Goal: Transaction & Acquisition: Purchase product/service

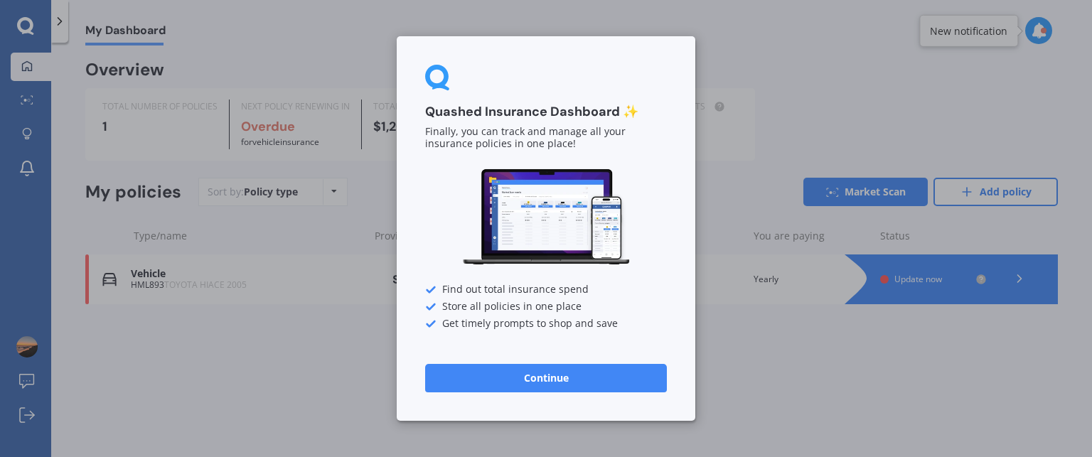
click at [538, 373] on button "Continue" at bounding box center [546, 378] width 242 height 28
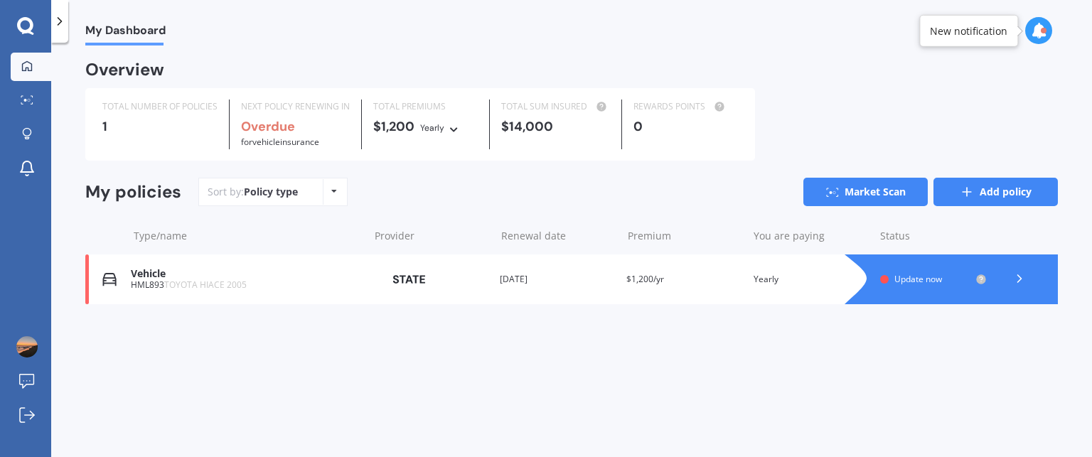
click at [976, 195] on link "Add policy" at bounding box center [996, 192] width 124 height 28
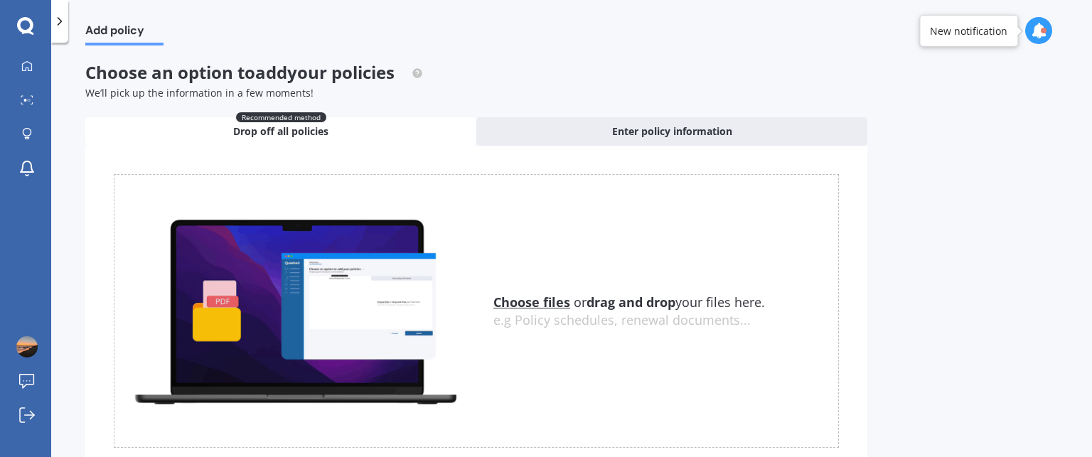
click at [543, 295] on u "Choose files" at bounding box center [531, 302] width 77 height 17
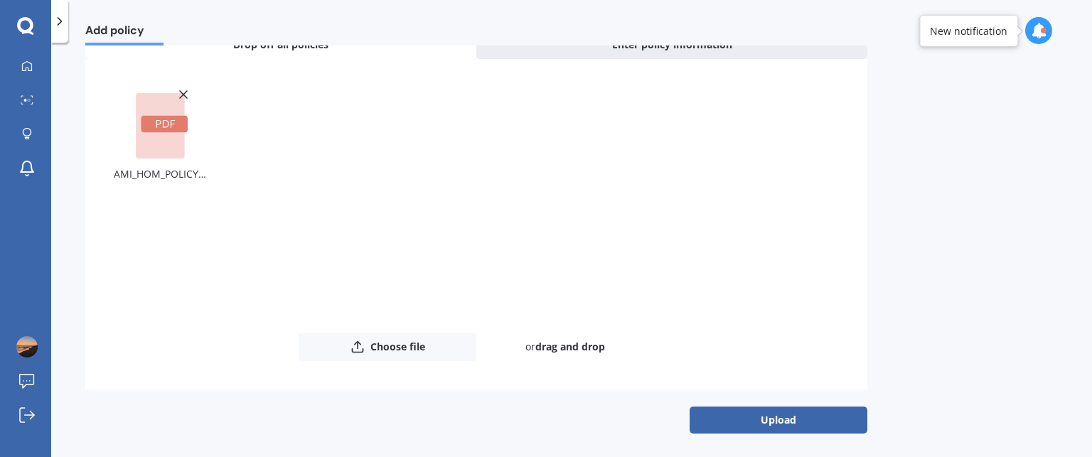
scroll to position [88, 0]
click at [758, 414] on button "Upload" at bounding box center [779, 418] width 178 height 27
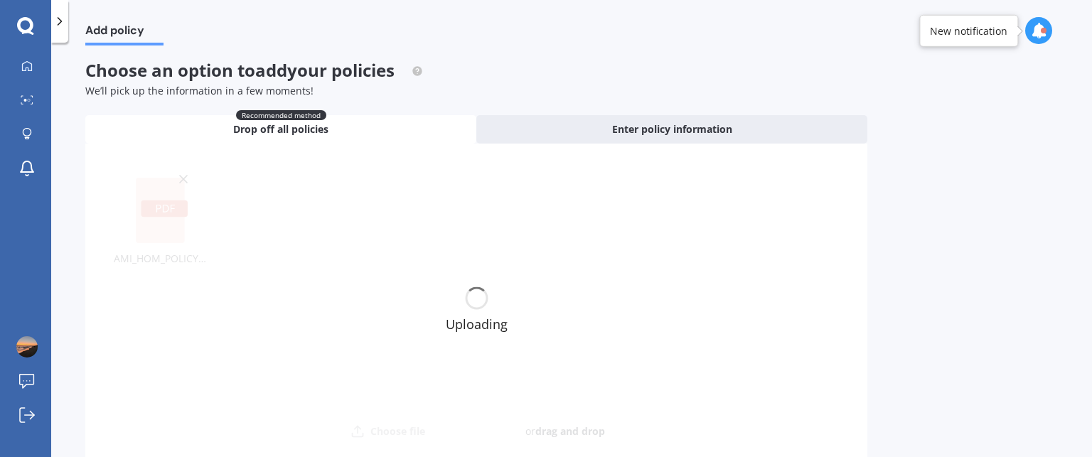
scroll to position [0, 0]
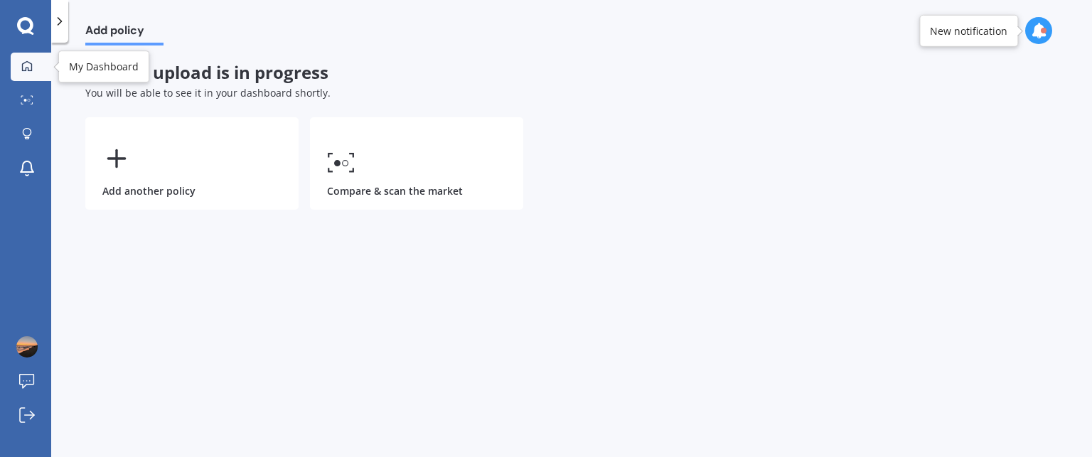
click at [17, 60] on div at bounding box center [26, 66] width 21 height 13
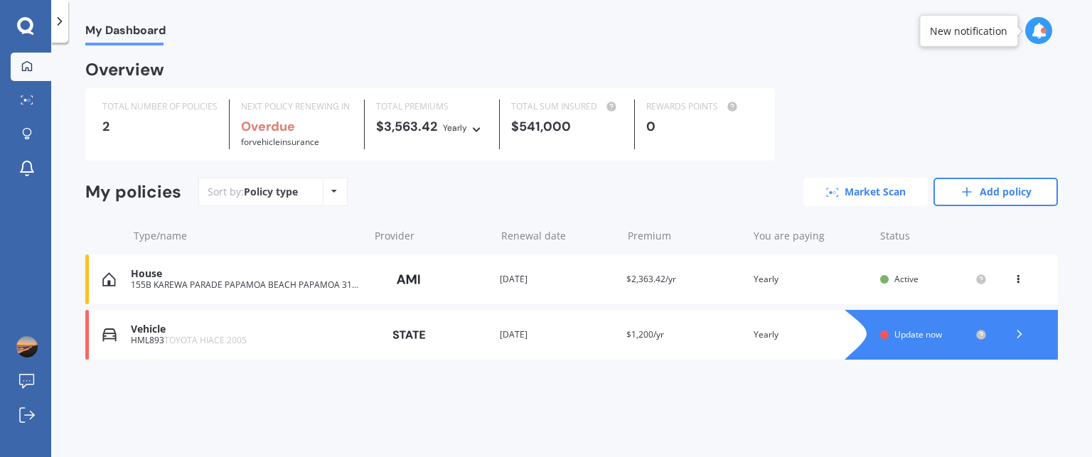
click at [865, 193] on link "Market Scan" at bounding box center [866, 192] width 124 height 28
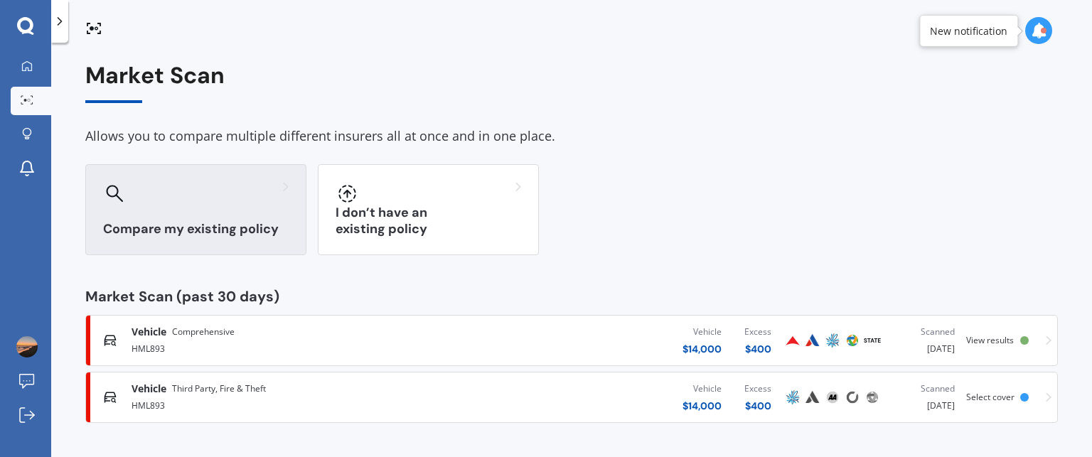
click at [180, 198] on div at bounding box center [196, 193] width 186 height 23
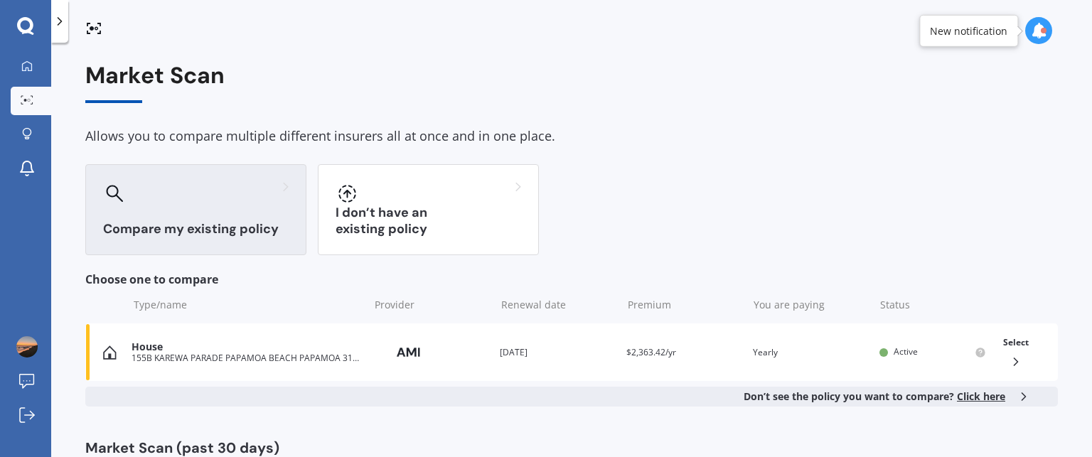
scroll to position [148, 0]
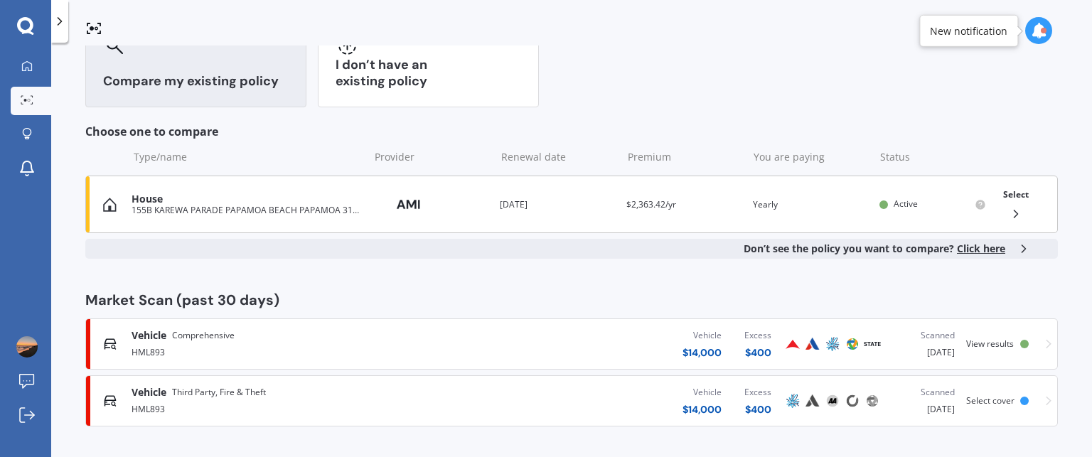
click at [1015, 192] on span "Select" at bounding box center [1016, 194] width 26 height 12
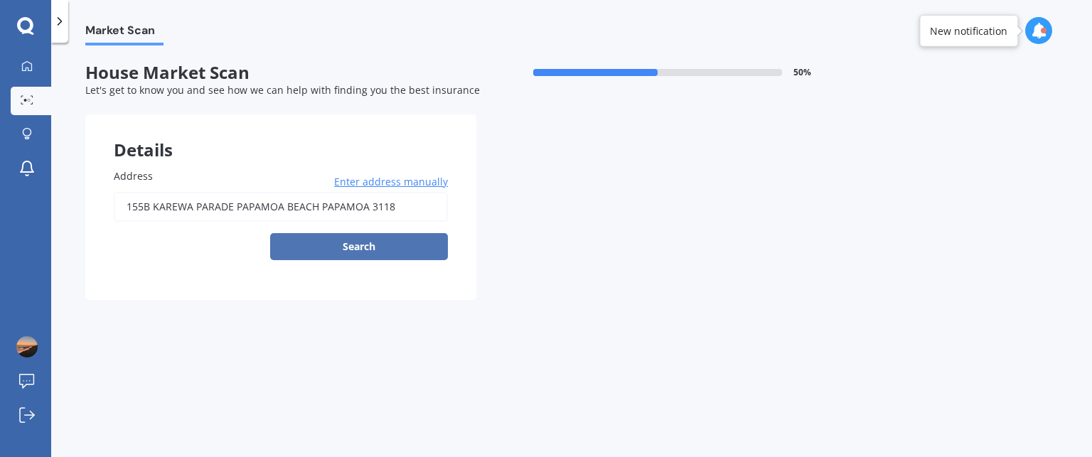
click at [364, 247] on button "Search" at bounding box center [359, 246] width 178 height 27
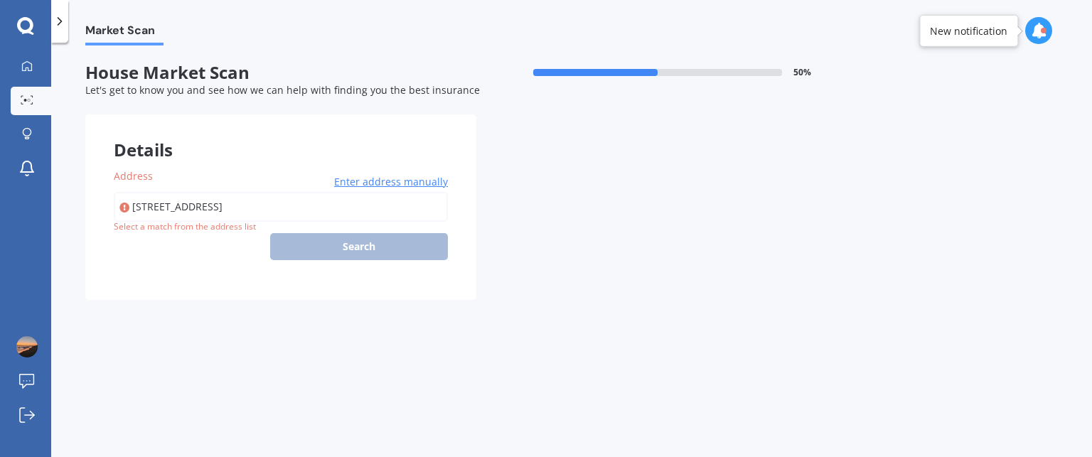
type input "[STREET_ADDRESS]"
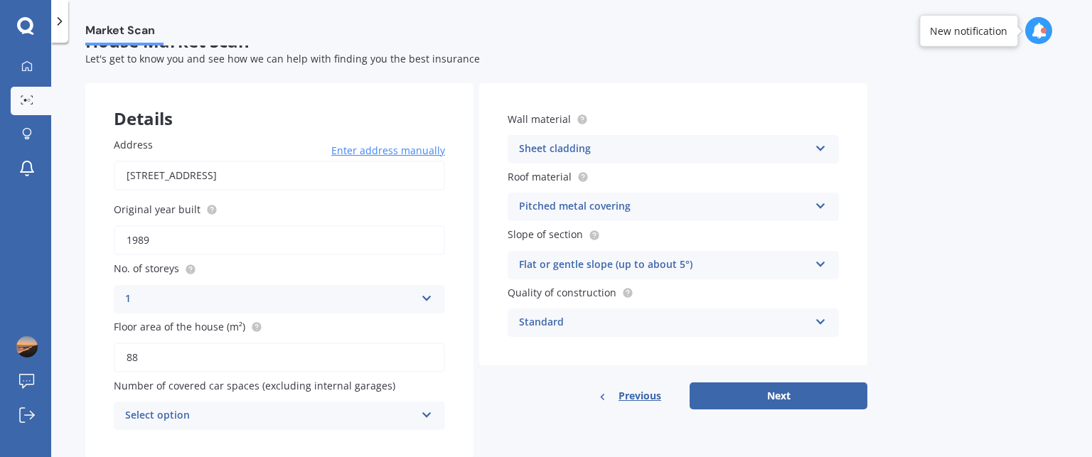
scroll to position [68, 0]
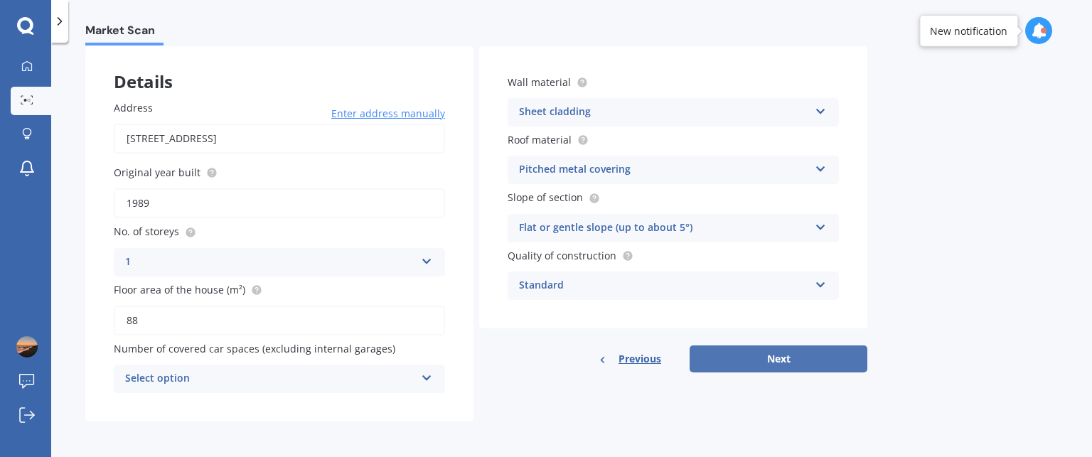
click at [779, 358] on button "Next" at bounding box center [779, 359] width 178 height 27
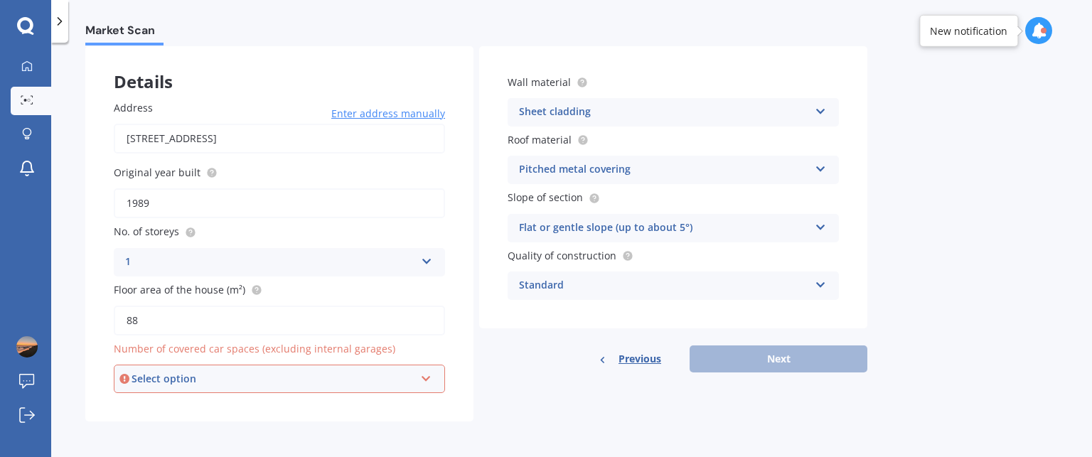
click at [303, 378] on div "Select option" at bounding box center [273, 379] width 283 height 16
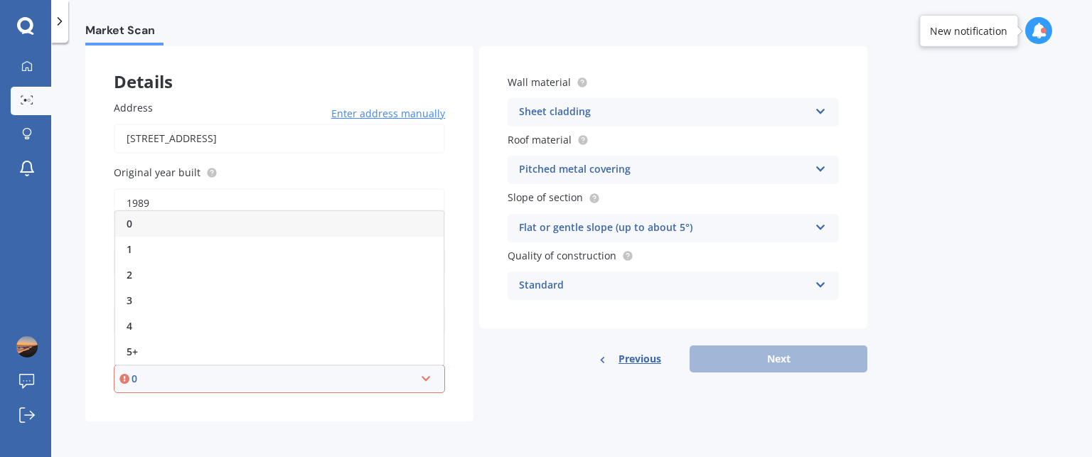
click at [182, 228] on div "0" at bounding box center [279, 224] width 329 height 26
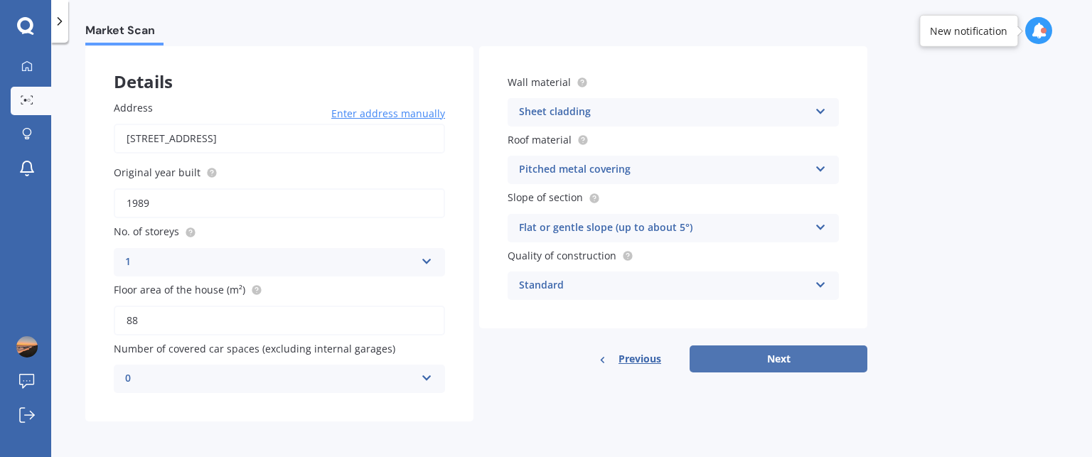
click at [751, 358] on button "Next" at bounding box center [779, 359] width 178 height 27
select select "28"
select select "10"
select select "1977"
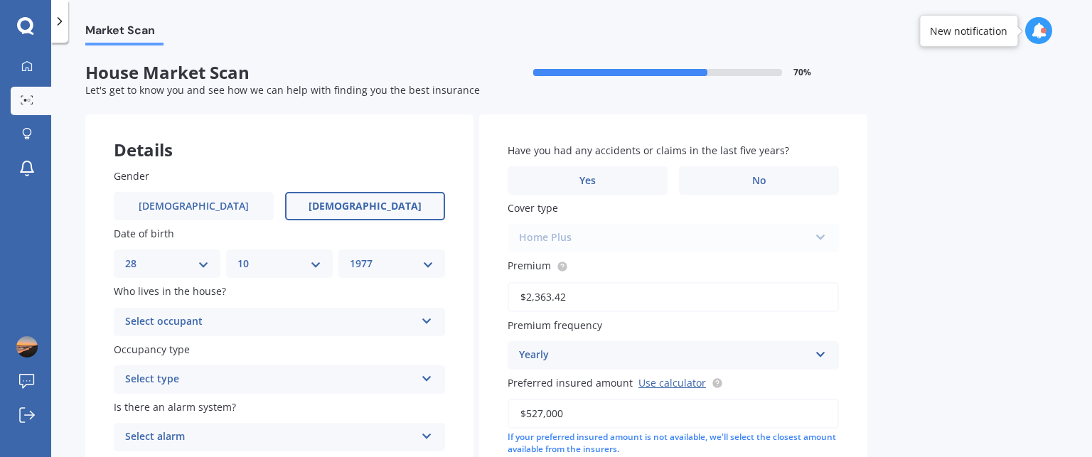
scroll to position [165, 0]
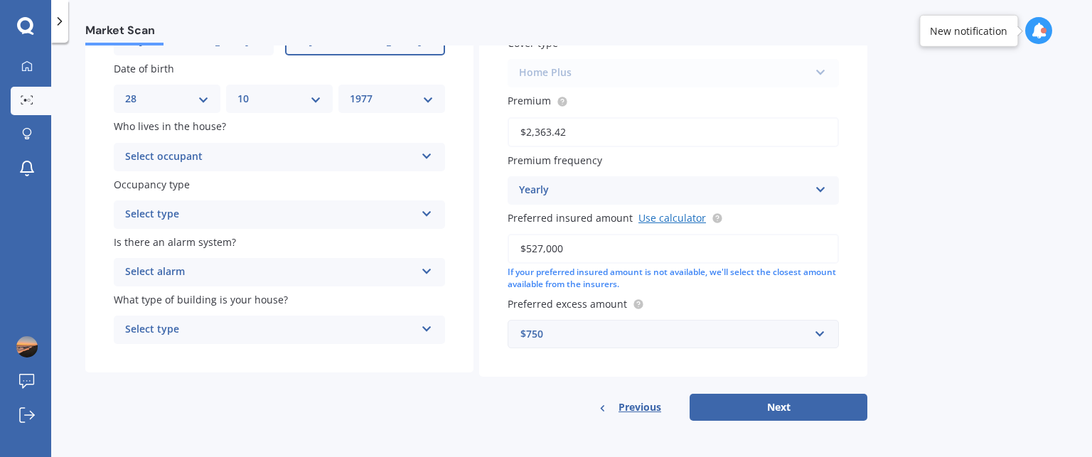
click at [675, 218] on link "Use calculator" at bounding box center [673, 218] width 68 height 14
click at [568, 249] on input "$527,000" at bounding box center [673, 249] width 331 height 30
drag, startPoint x: 568, startPoint y: 249, endPoint x: 490, endPoint y: 241, distance: 78.6
click at [490, 241] on div "Have you had any accidents or claims in the last five years? Yes No Cover type …" at bounding box center [673, 163] width 388 height 427
click at [710, 338] on div "$750" at bounding box center [665, 334] width 289 height 16
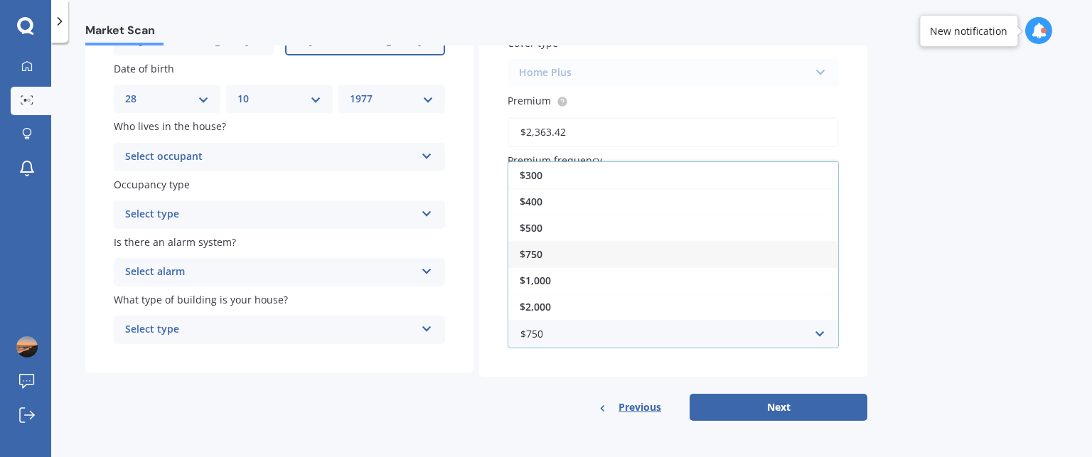
click at [560, 252] on div "$750" at bounding box center [673, 254] width 330 height 26
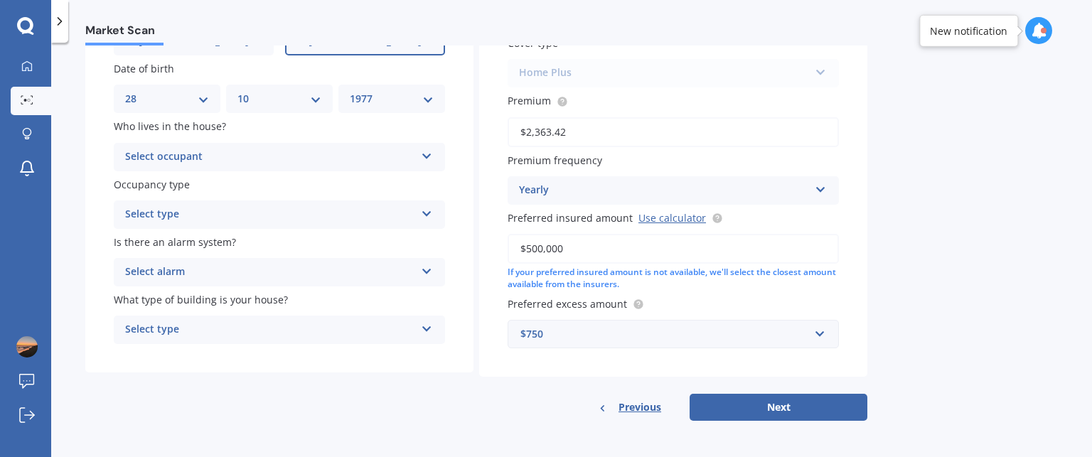
drag, startPoint x: 586, startPoint y: 250, endPoint x: 453, endPoint y: 269, distance: 134.4
click at [489, 249] on div "Have you had any accidents or claims in the last five years? Yes No Cover type …" at bounding box center [673, 163] width 388 height 427
drag, startPoint x: 580, startPoint y: 247, endPoint x: 522, endPoint y: 247, distance: 58.3
click at [522, 247] on input "$490,000" at bounding box center [673, 249] width 331 height 30
type input "$450,000"
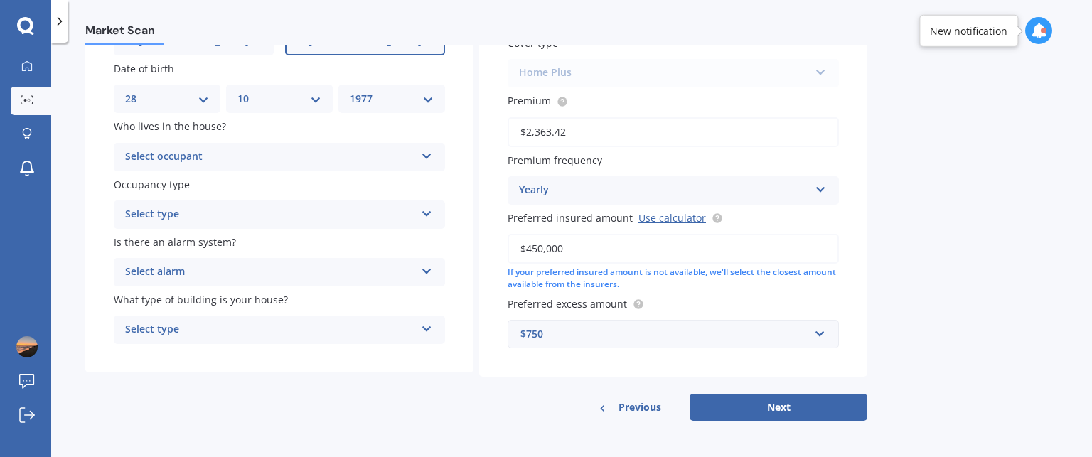
click at [732, 400] on button "Next" at bounding box center [779, 407] width 178 height 27
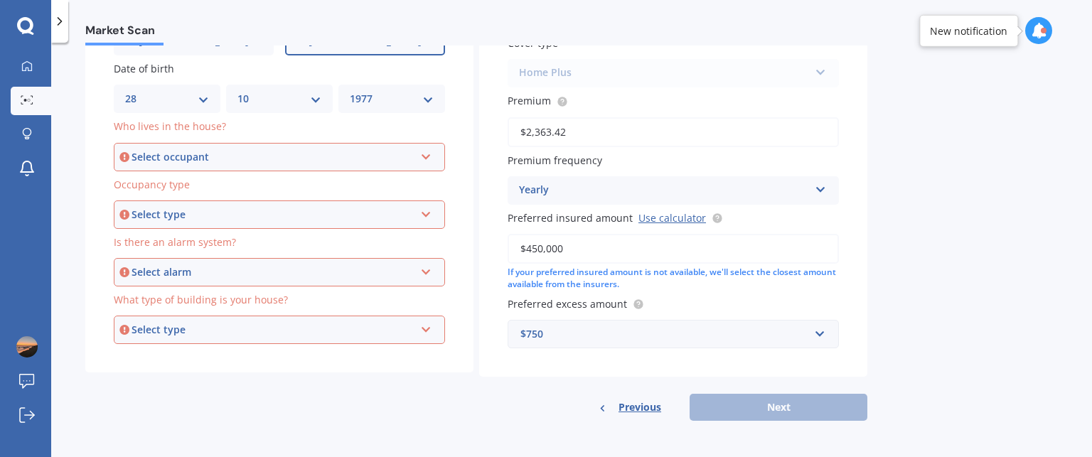
click at [302, 151] on div "Select occupant" at bounding box center [273, 157] width 283 height 16
click at [221, 178] on div "Owner" at bounding box center [279, 184] width 329 height 26
click at [307, 213] on div "Select type" at bounding box center [273, 215] width 283 height 16
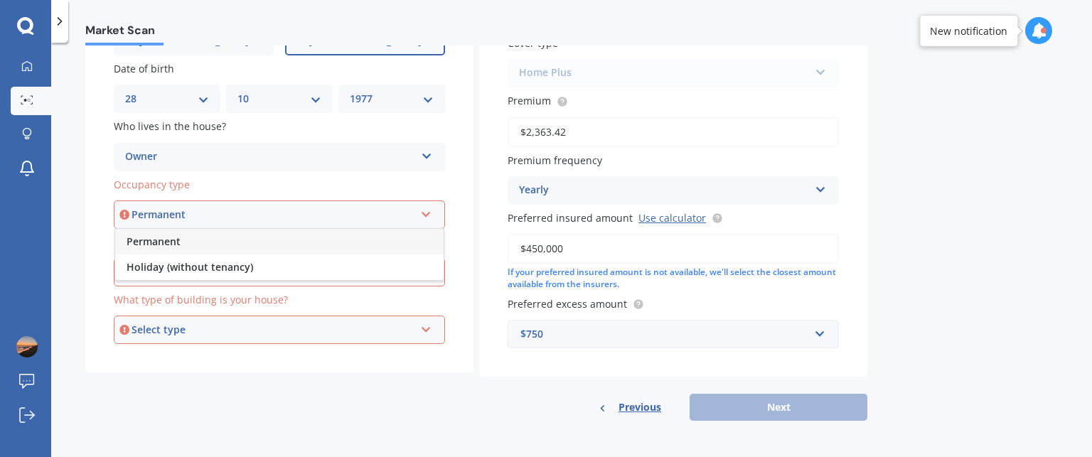
click at [306, 242] on div "Permanent" at bounding box center [279, 242] width 329 height 26
click at [304, 260] on div "Select alarm Yes, monitored Yes, not monitored No" at bounding box center [279, 272] width 331 height 28
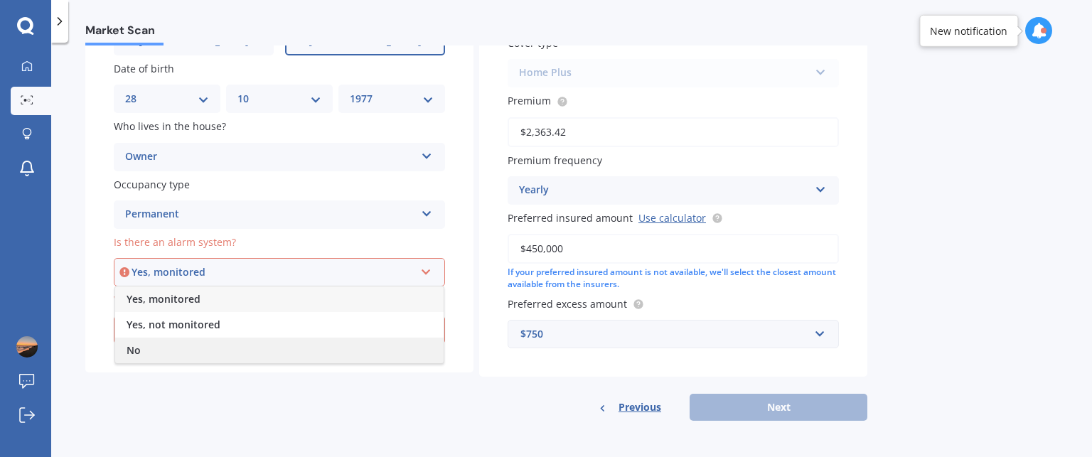
click at [276, 357] on div "No" at bounding box center [279, 351] width 329 height 26
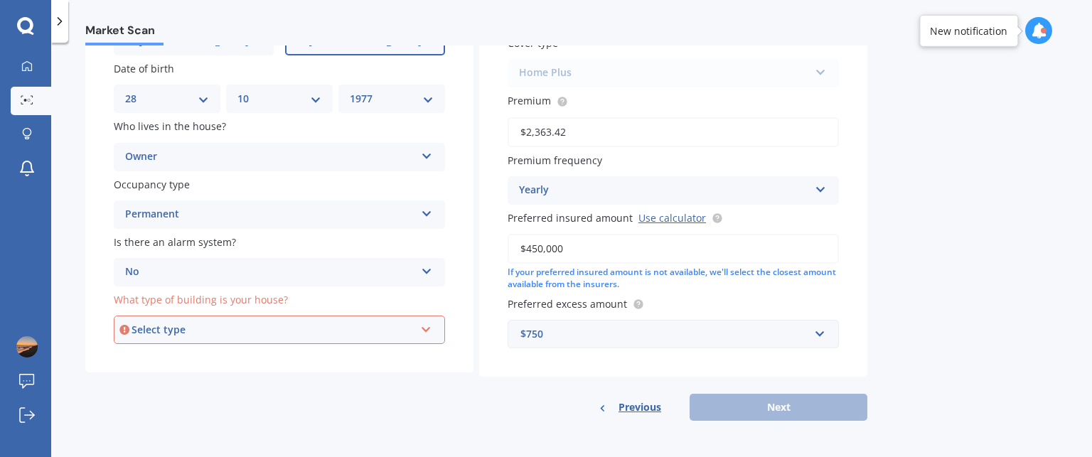
click at [276, 324] on div "Select type" at bounding box center [273, 330] width 283 height 16
click at [248, 357] on div "Freestanding" at bounding box center [279, 357] width 329 height 26
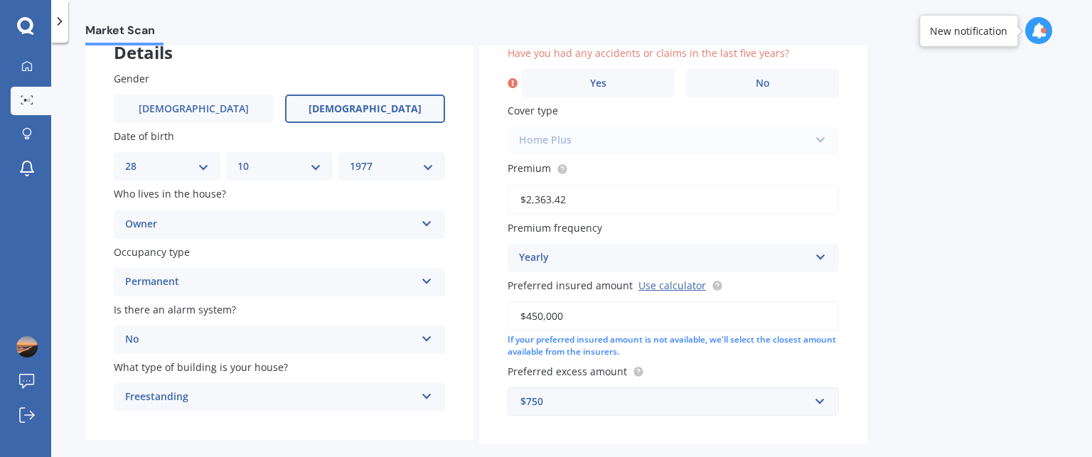
scroll to position [97, 0]
click at [732, 83] on label "No" at bounding box center [762, 84] width 153 height 28
click at [0, 0] on input "No" at bounding box center [0, 0] width 0 height 0
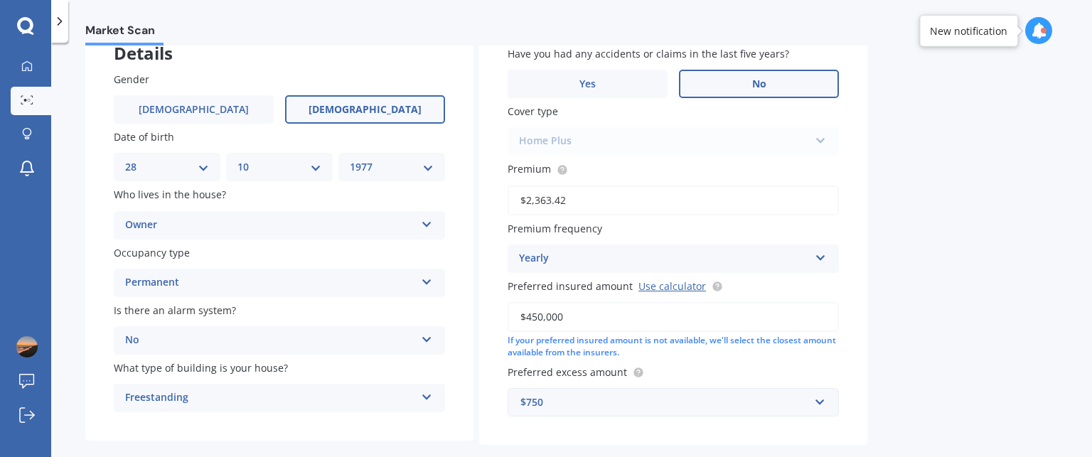
click at [665, 132] on div "Home Plus Premier House Market Value House Home Plus" at bounding box center [673, 141] width 331 height 28
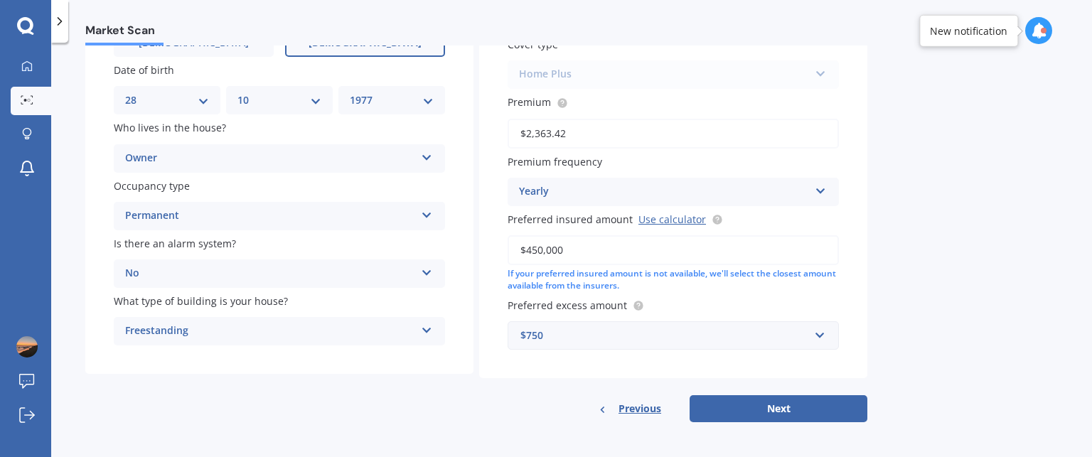
scroll to position [165, 0]
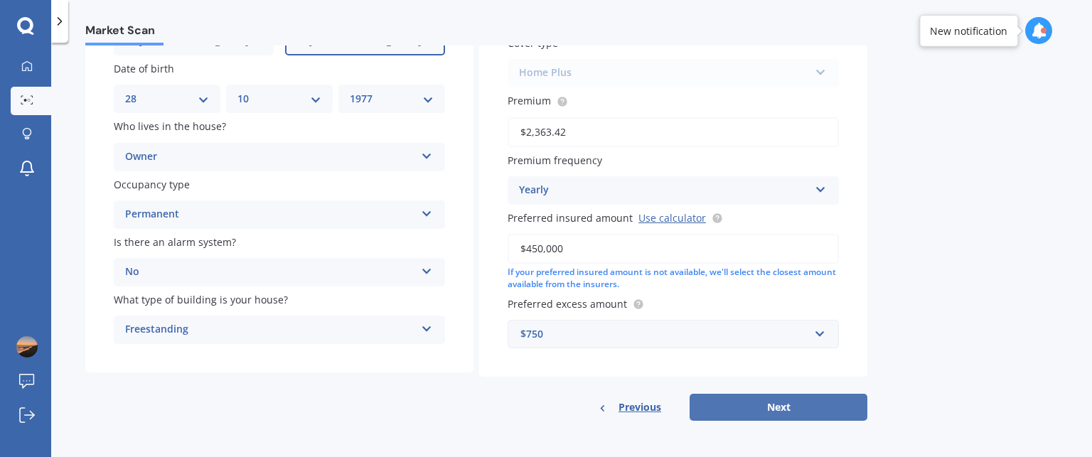
click at [772, 409] on button "Next" at bounding box center [779, 407] width 178 height 27
select select "28"
select select "10"
select select "1977"
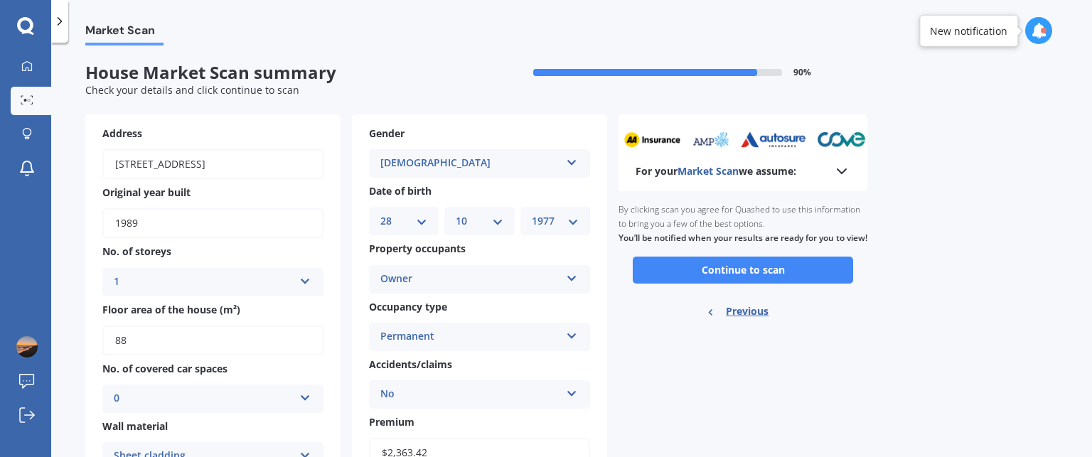
scroll to position [0, 0]
click at [729, 284] on button "Continue to scan" at bounding box center [743, 270] width 220 height 27
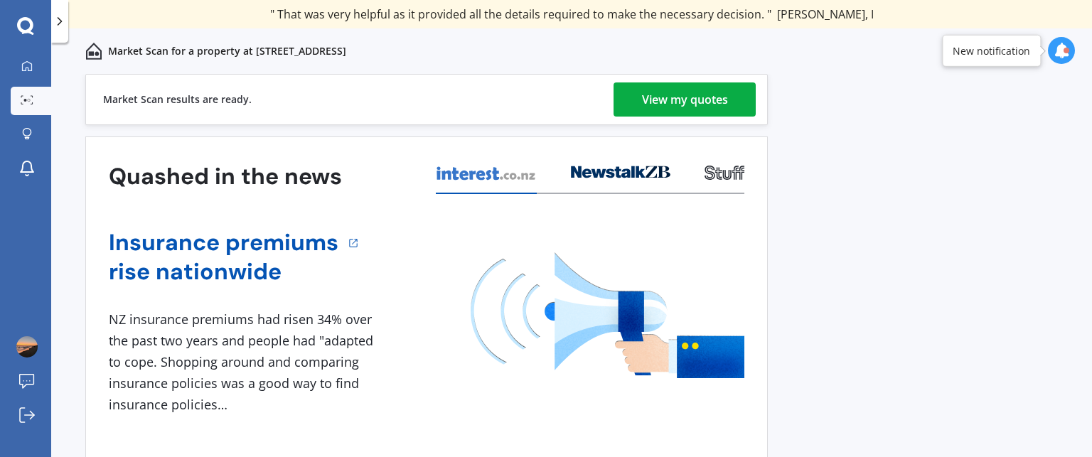
click at [666, 99] on div "View my quotes" at bounding box center [685, 99] width 86 height 34
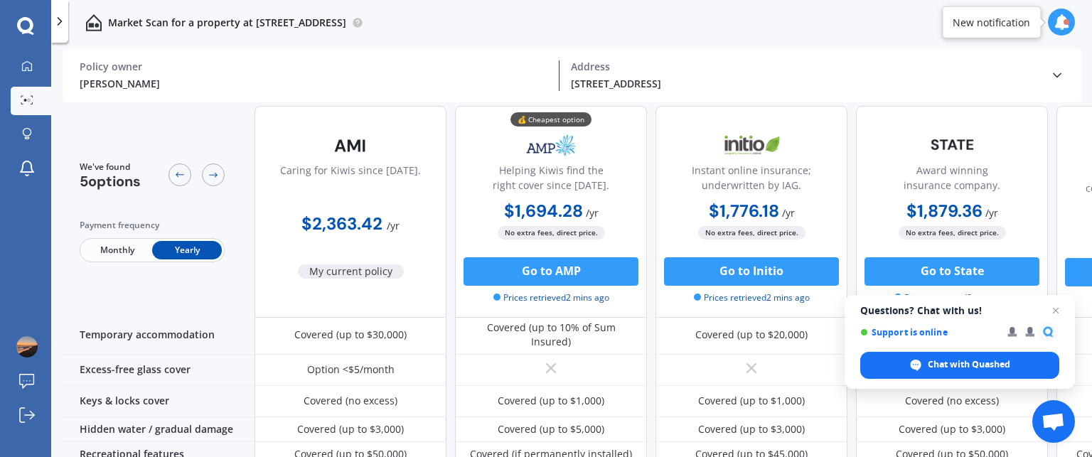
scroll to position [246, 0]
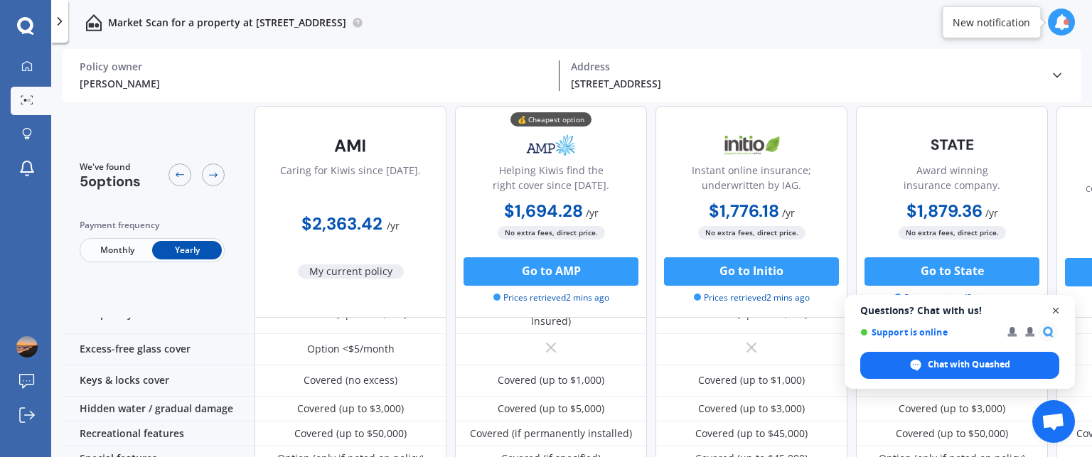
click at [1055, 309] on span "Open chat" at bounding box center [1056, 311] width 18 height 18
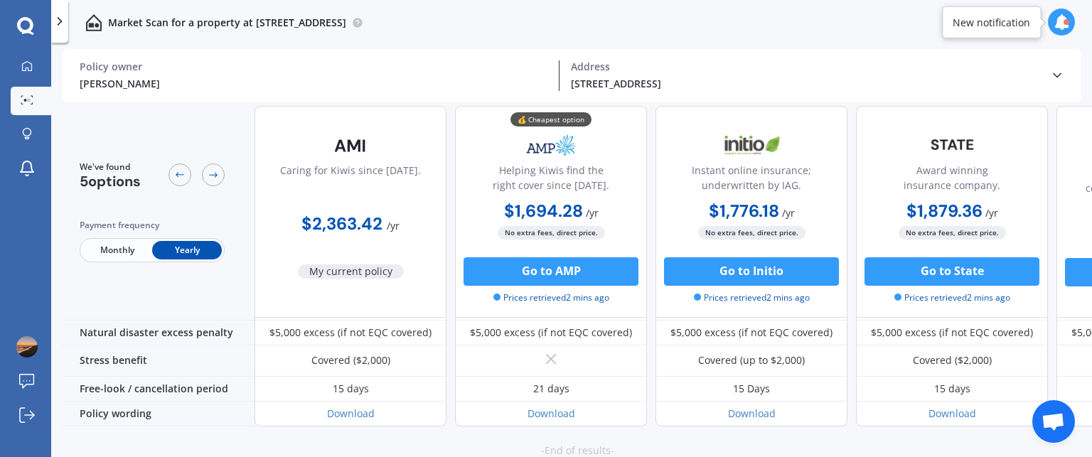
scroll to position [733, 0]
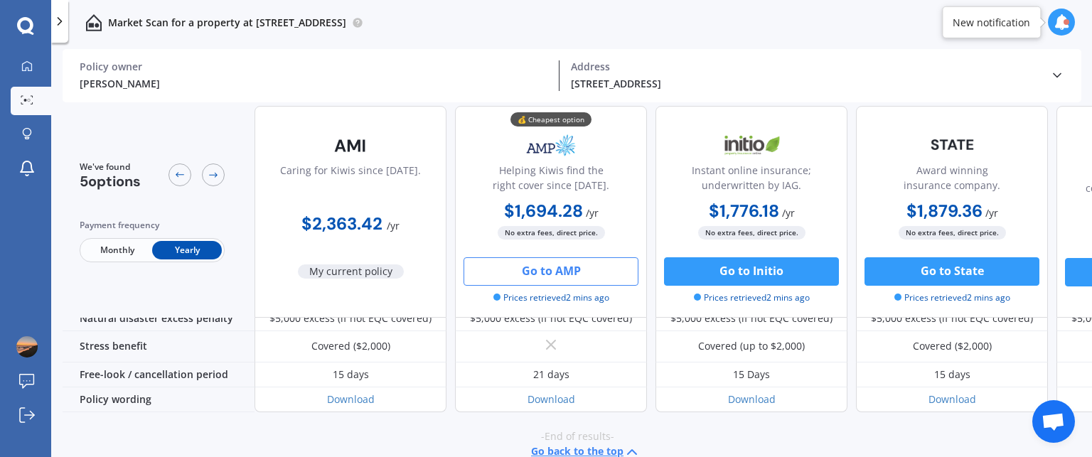
click at [538, 278] on button "Go to AMP" at bounding box center [551, 271] width 175 height 28
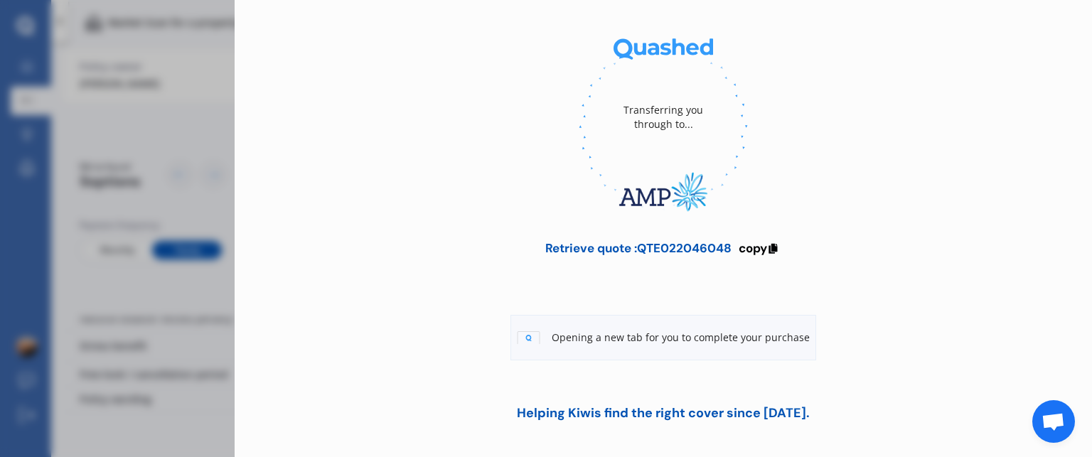
scroll to position [100, 0]
